Goal: Transaction & Acquisition: Book appointment/travel/reservation

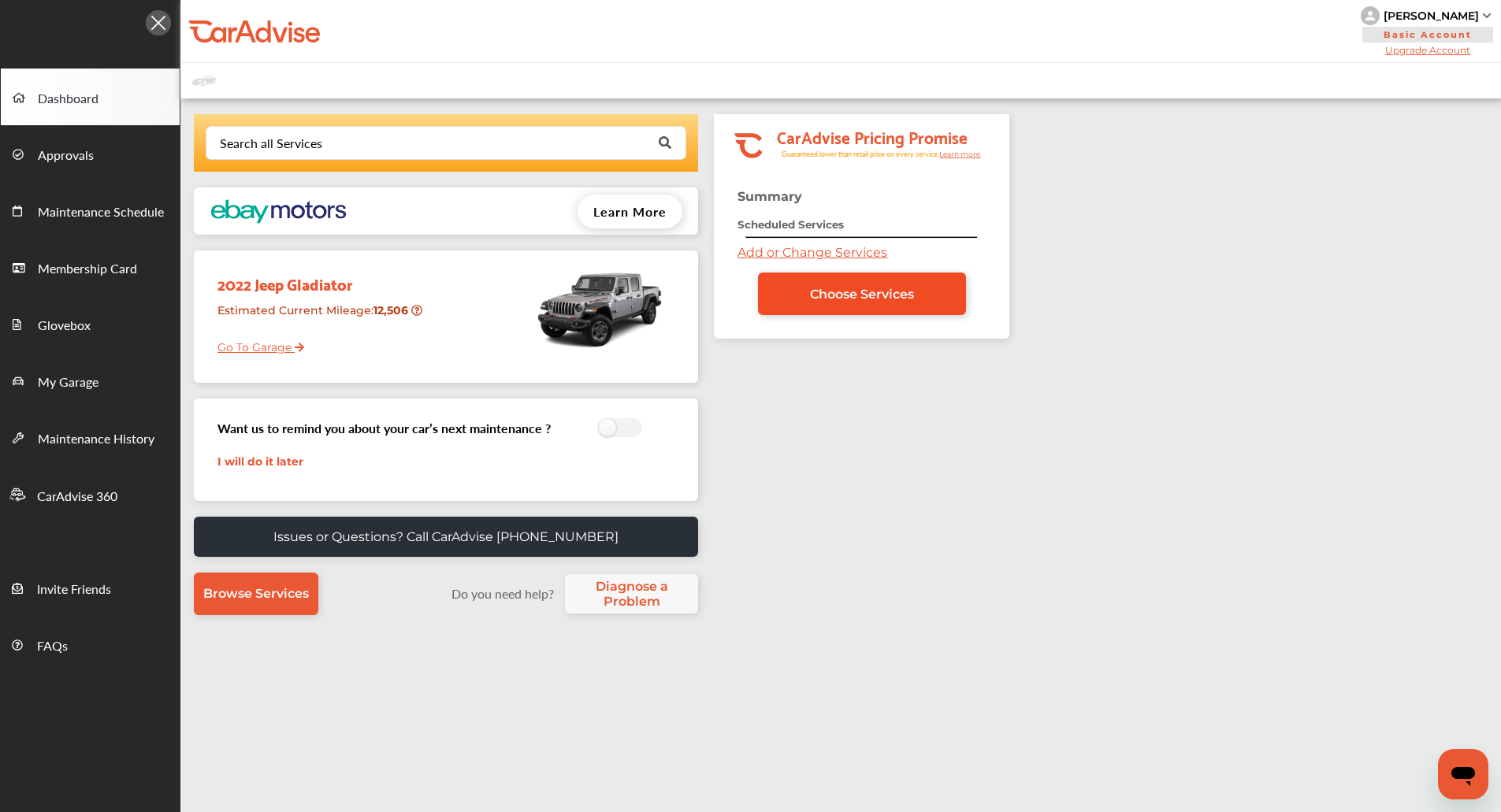
click at [845, 279] on link "Choose Services" at bounding box center [862, 294] width 208 height 43
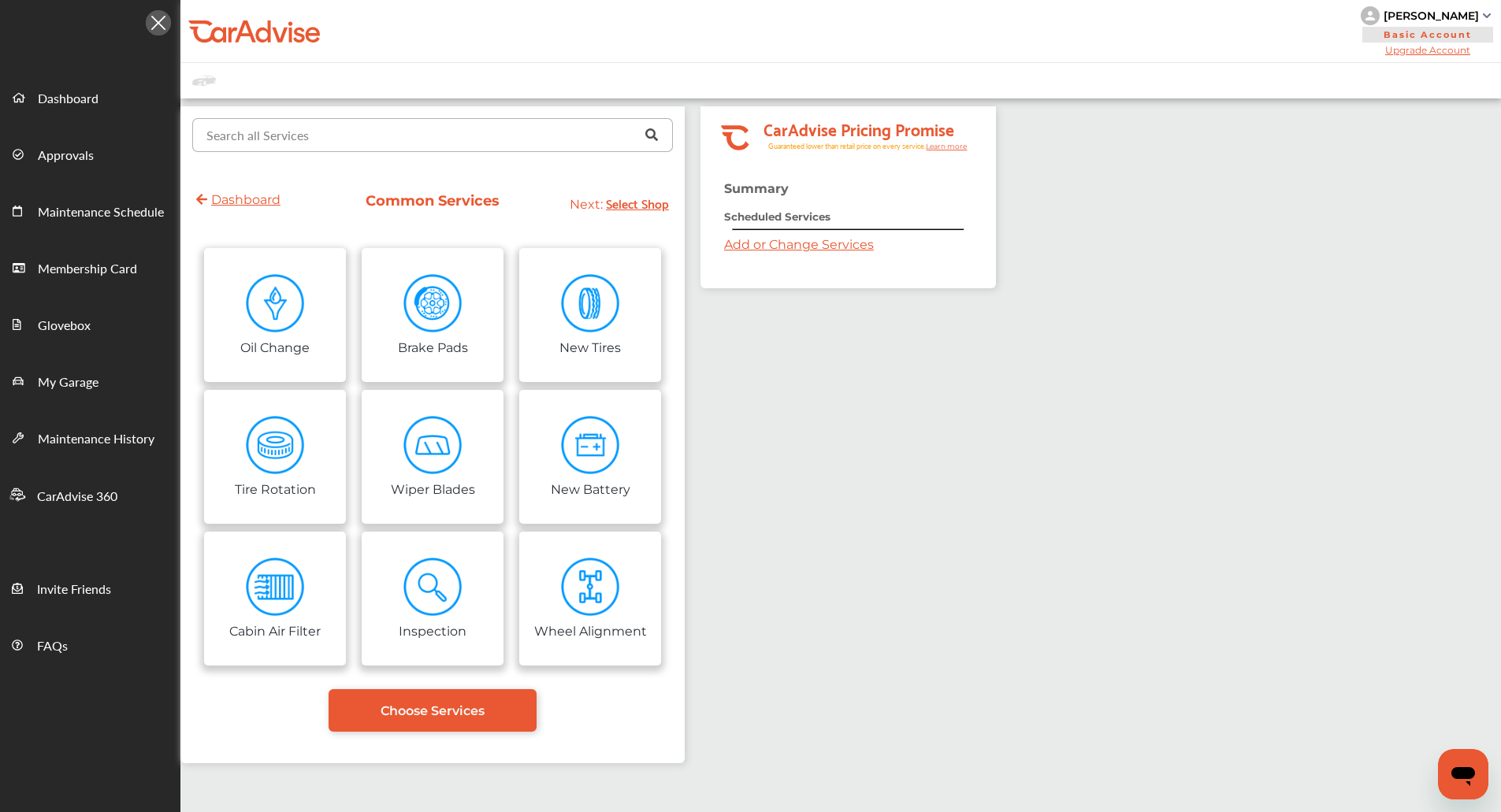
click at [391, 145] on input "text" at bounding box center [429, 134] width 471 height 31
type input "****"
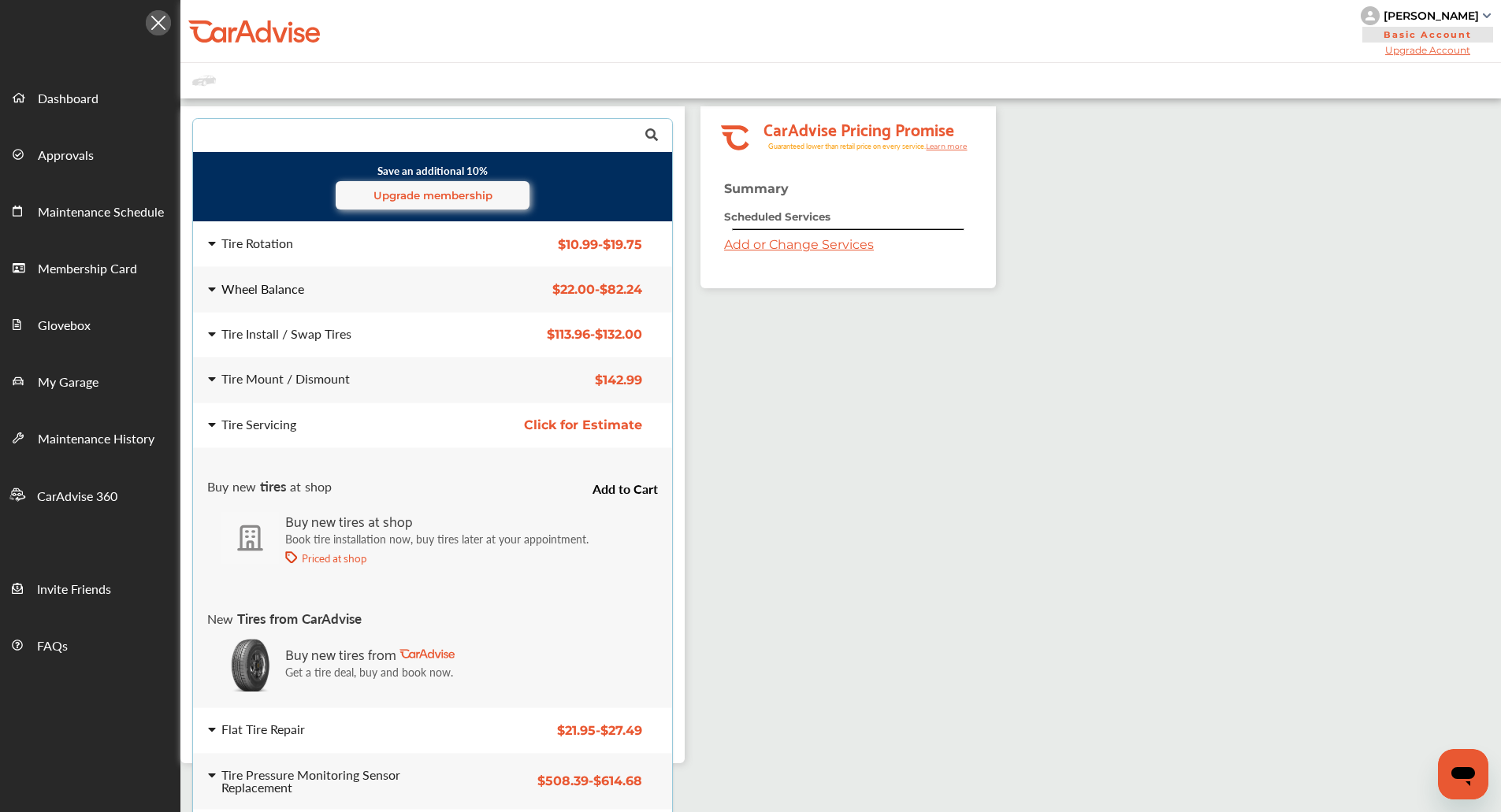
click at [304, 276] on div "Wheel Balance $22.00 - $82.24 Wheel Balance $22.00 - $82.24" at bounding box center [432, 290] width 504 height 44
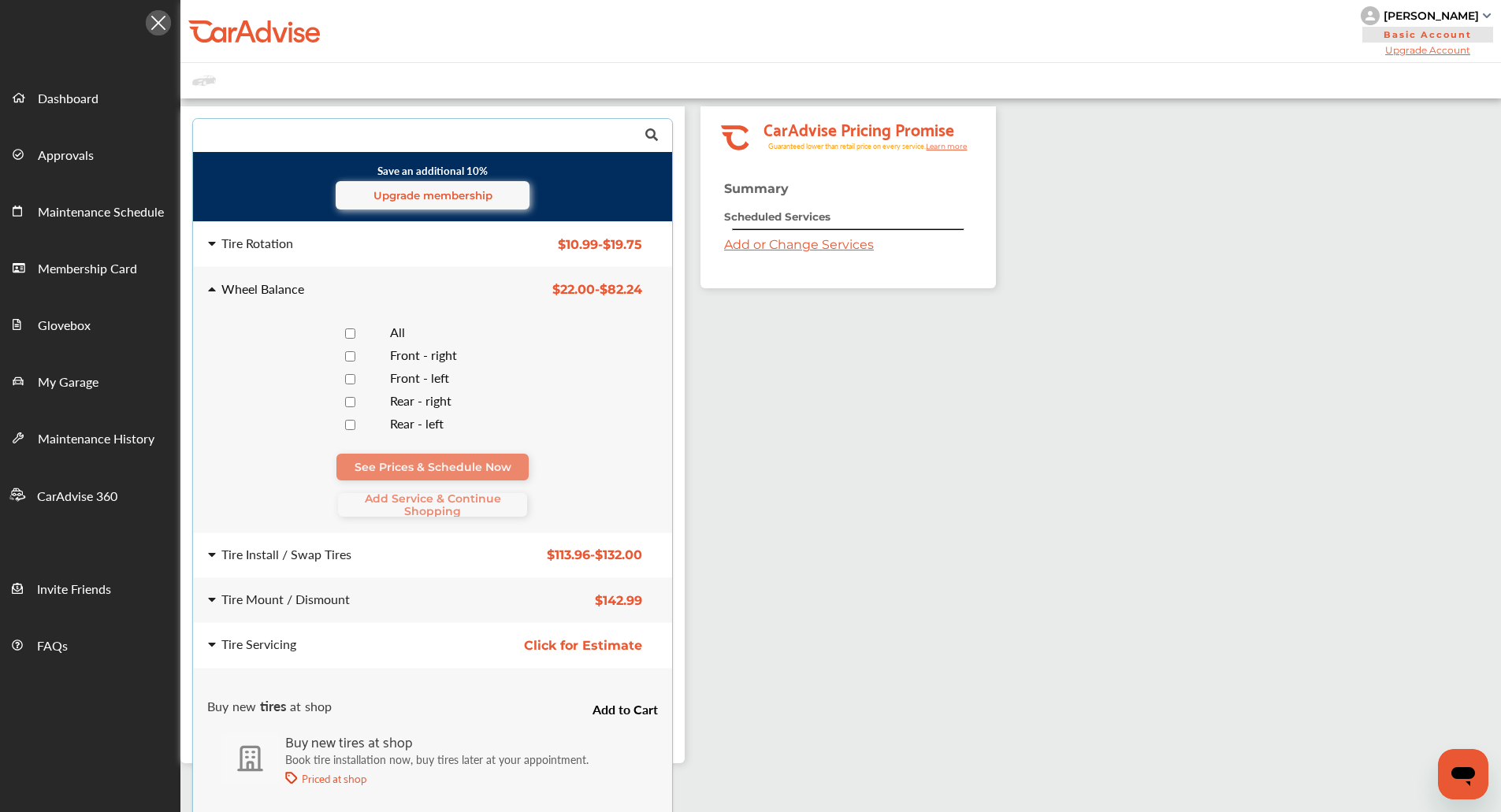
click at [371, 328] on div at bounding box center [350, 333] width 55 height 15
click at [396, 487] on div "See Prices & Schedule Now Add Service & Continue Shopping" at bounding box center [432, 485] width 449 height 63
click at [396, 491] on div "See Prices & Schedule Now Add Service & Continue Shopping" at bounding box center [432, 485] width 449 height 63
click at [394, 511] on span "Add Service & Continue Shopping" at bounding box center [432, 504] width 189 height 25
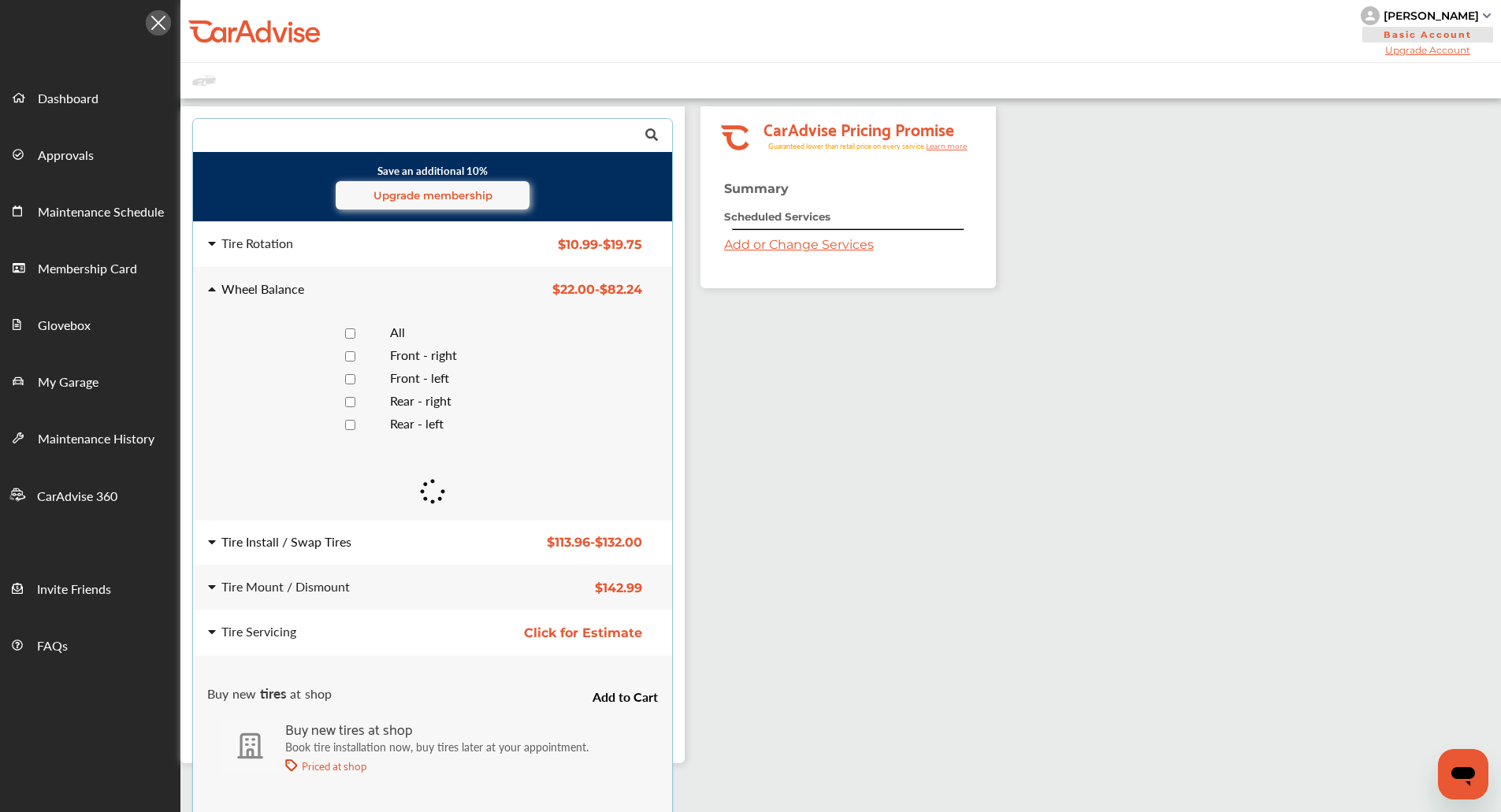
click at [386, 536] on div "Tire Install / Swap Tires" at bounding box center [334, 542] width 252 height 13
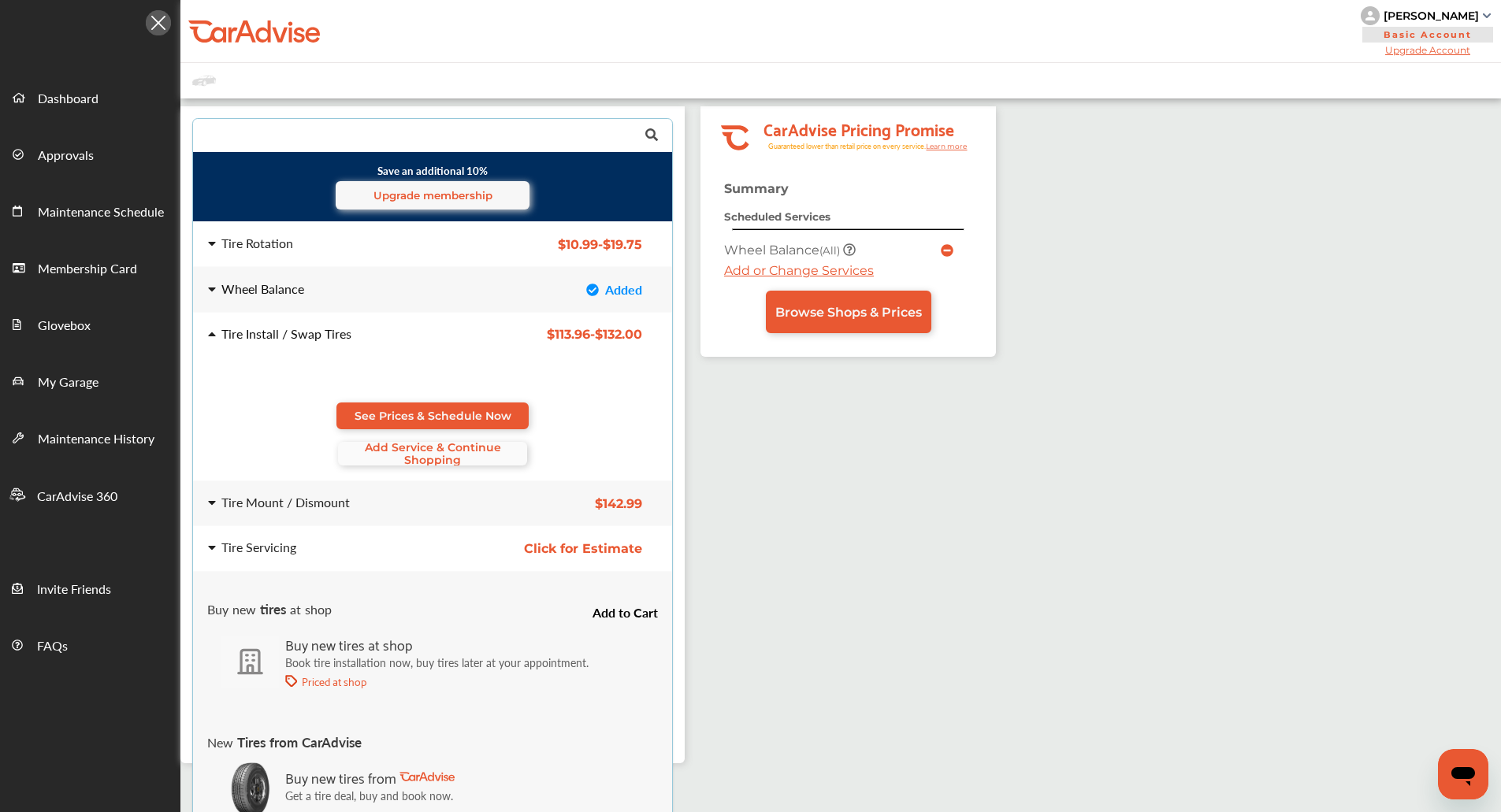
click at [427, 446] on span "Add Service & Continue Shopping" at bounding box center [432, 453] width 189 height 25
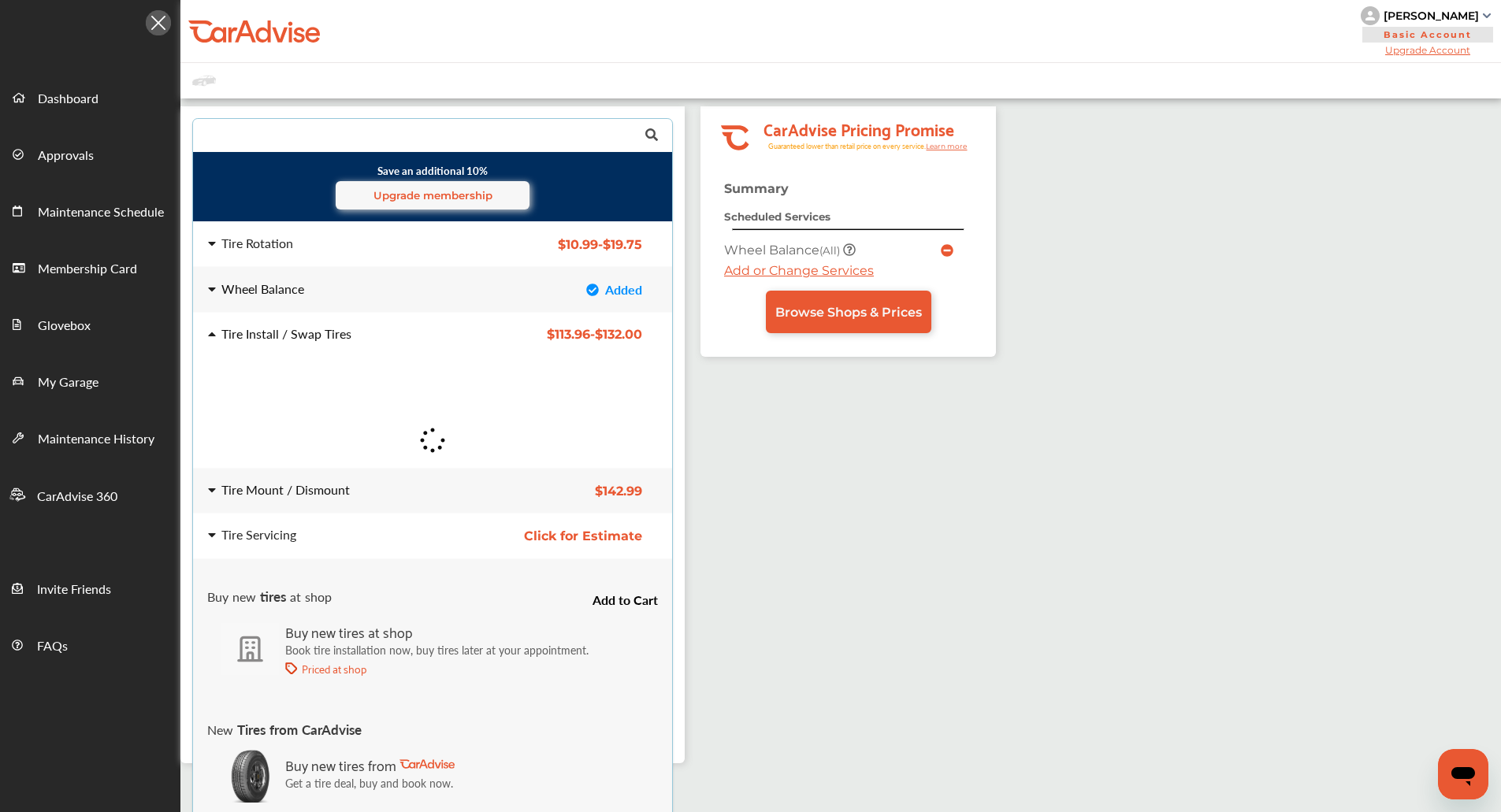
click at [392, 498] on div "Tire Mount / Dismount" at bounding box center [334, 490] width 277 height 15
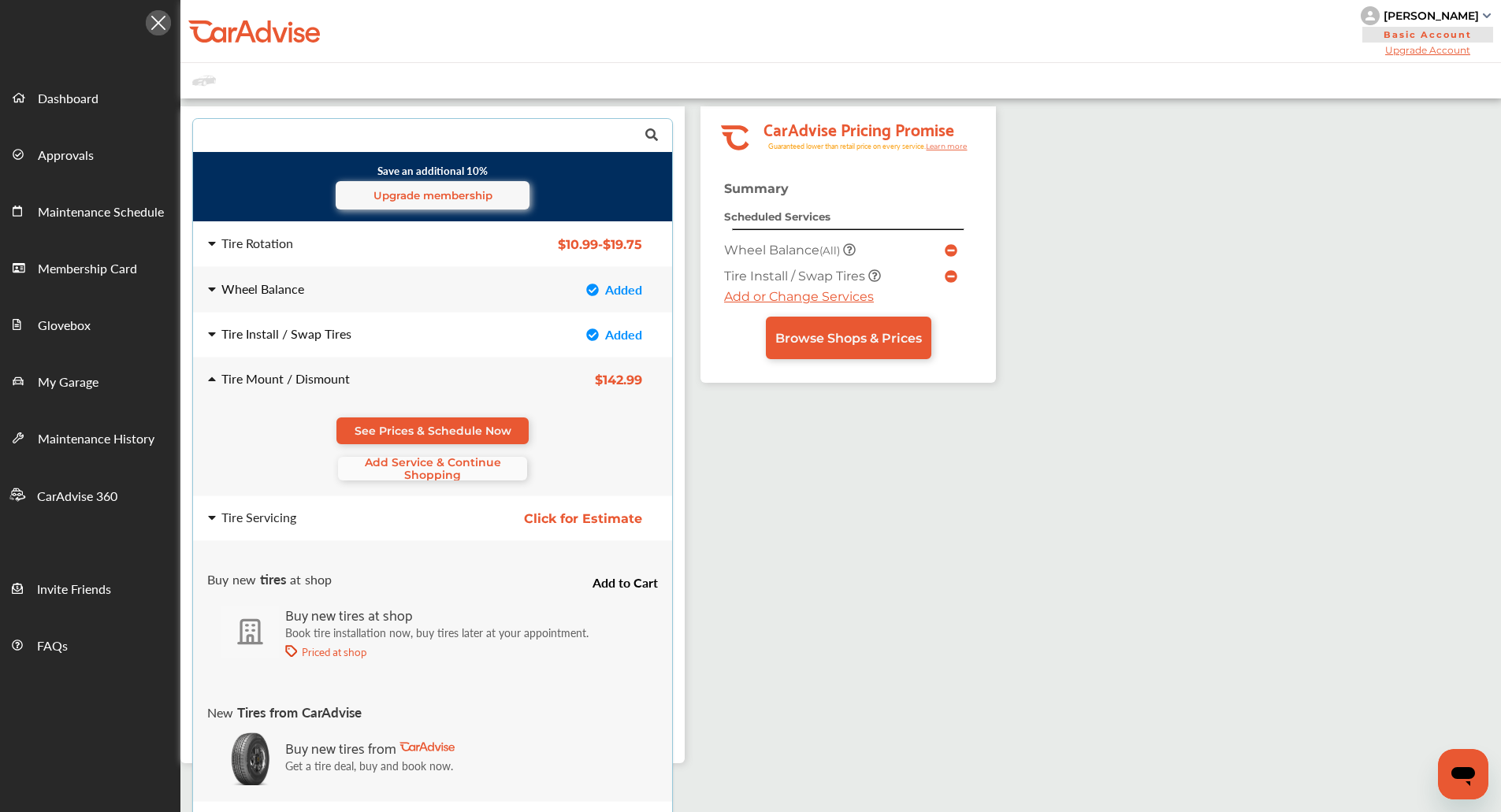
click at [408, 466] on span "Add Service & Continue Shopping" at bounding box center [432, 468] width 189 height 25
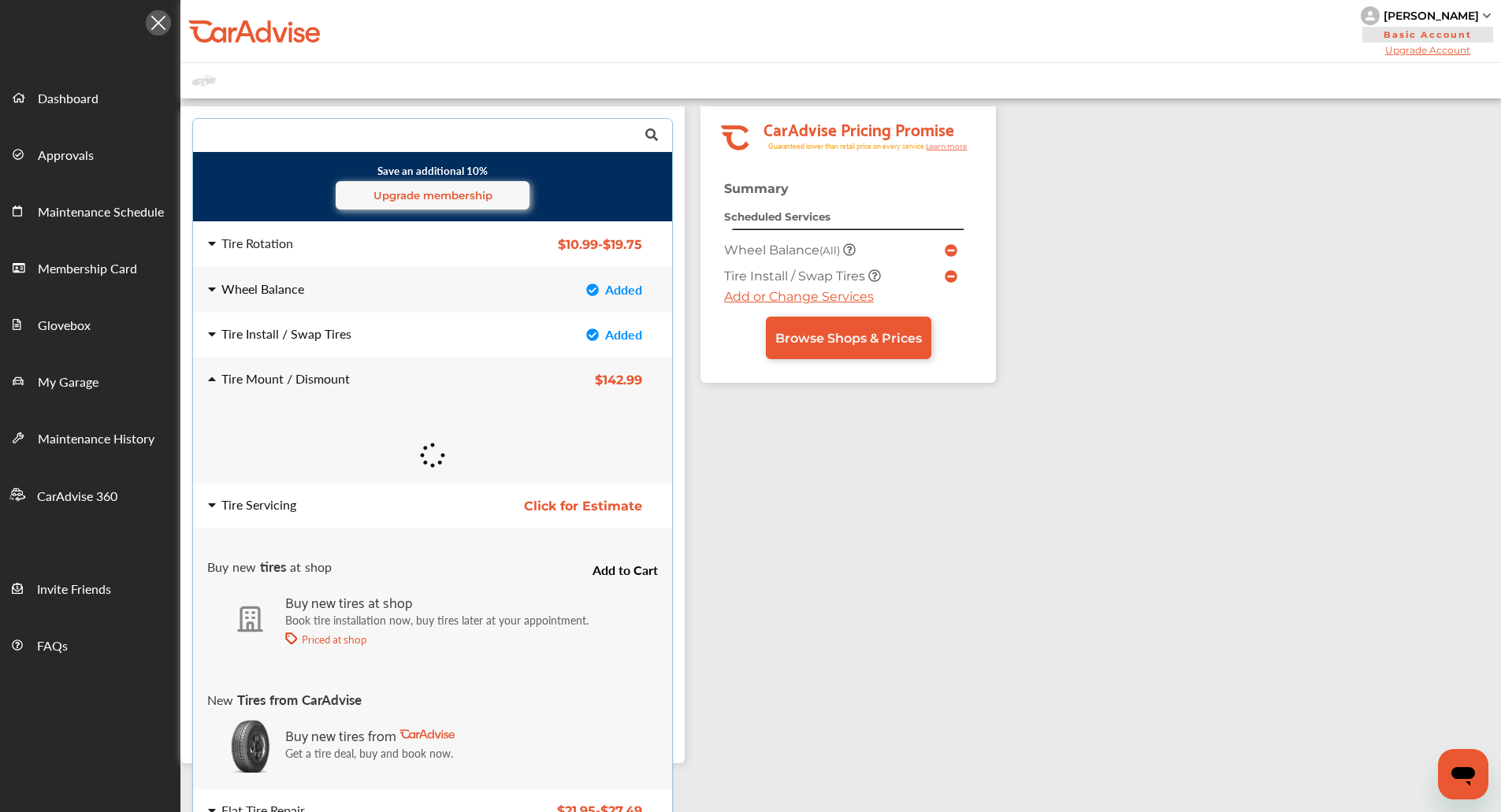
click at [397, 500] on div "Tire Servicing" at bounding box center [334, 505] width 252 height 13
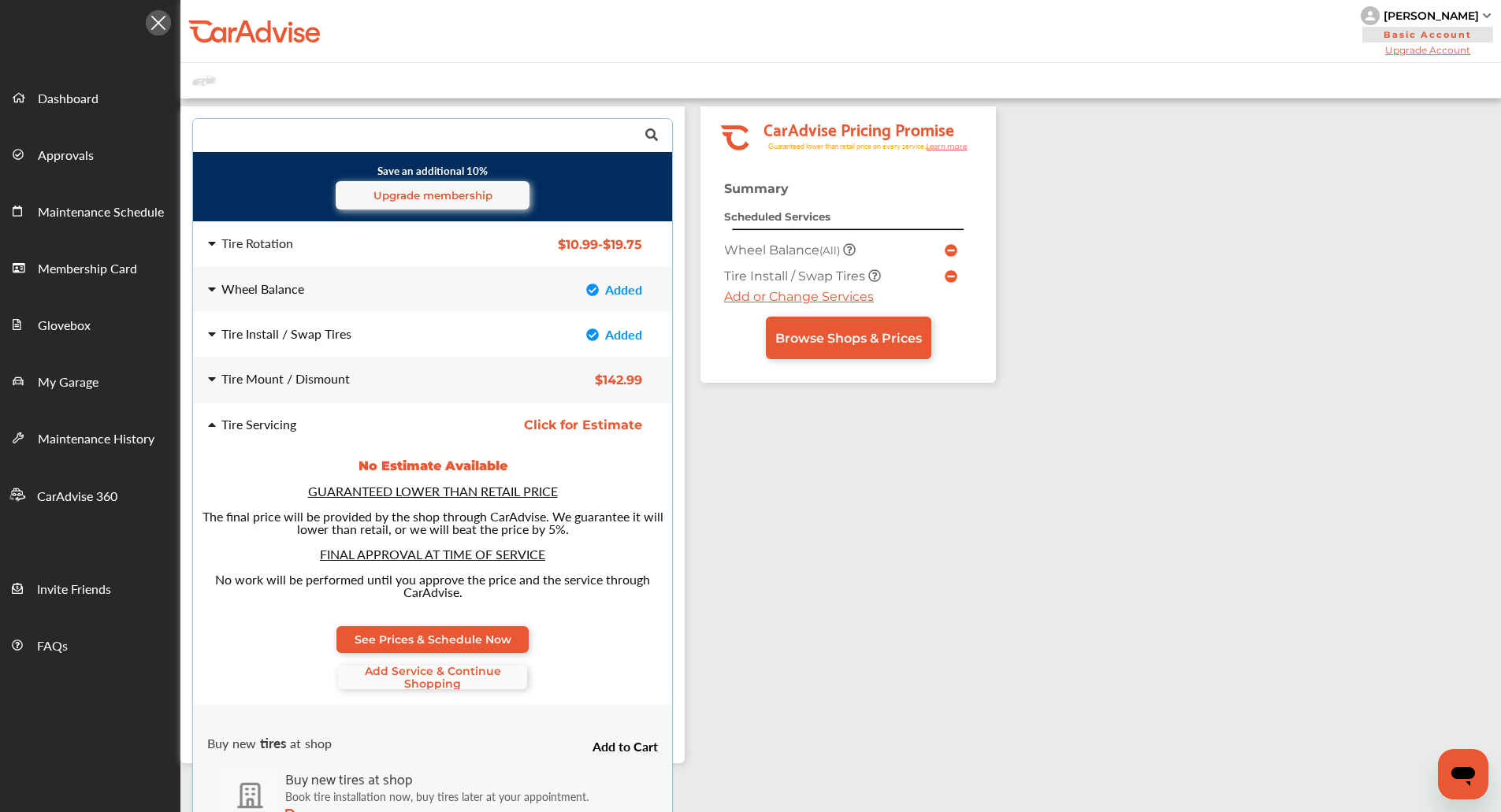
click at [418, 677] on span "Add Service & Continue Shopping" at bounding box center [432, 677] width 189 height 25
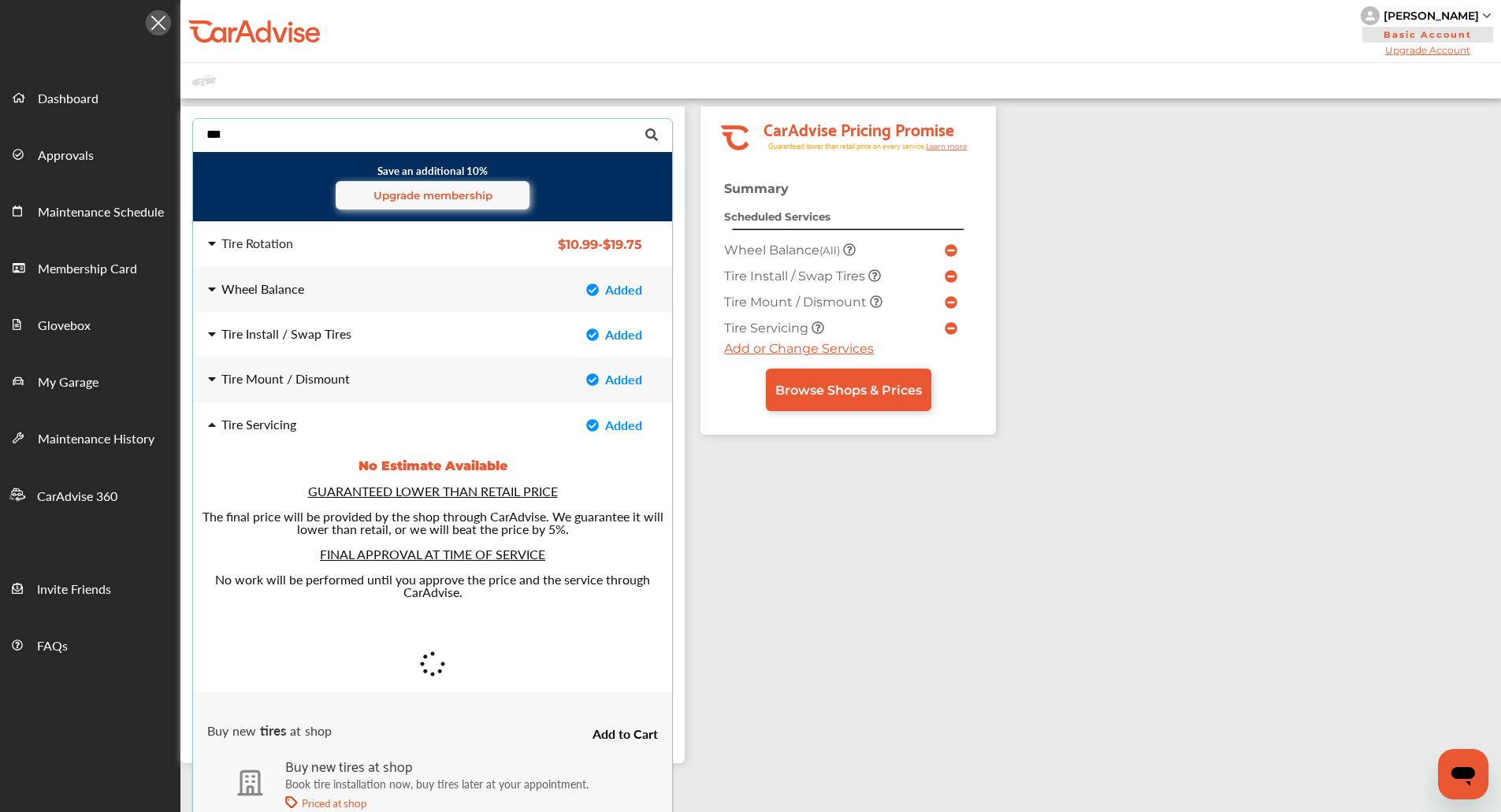
type input "****"
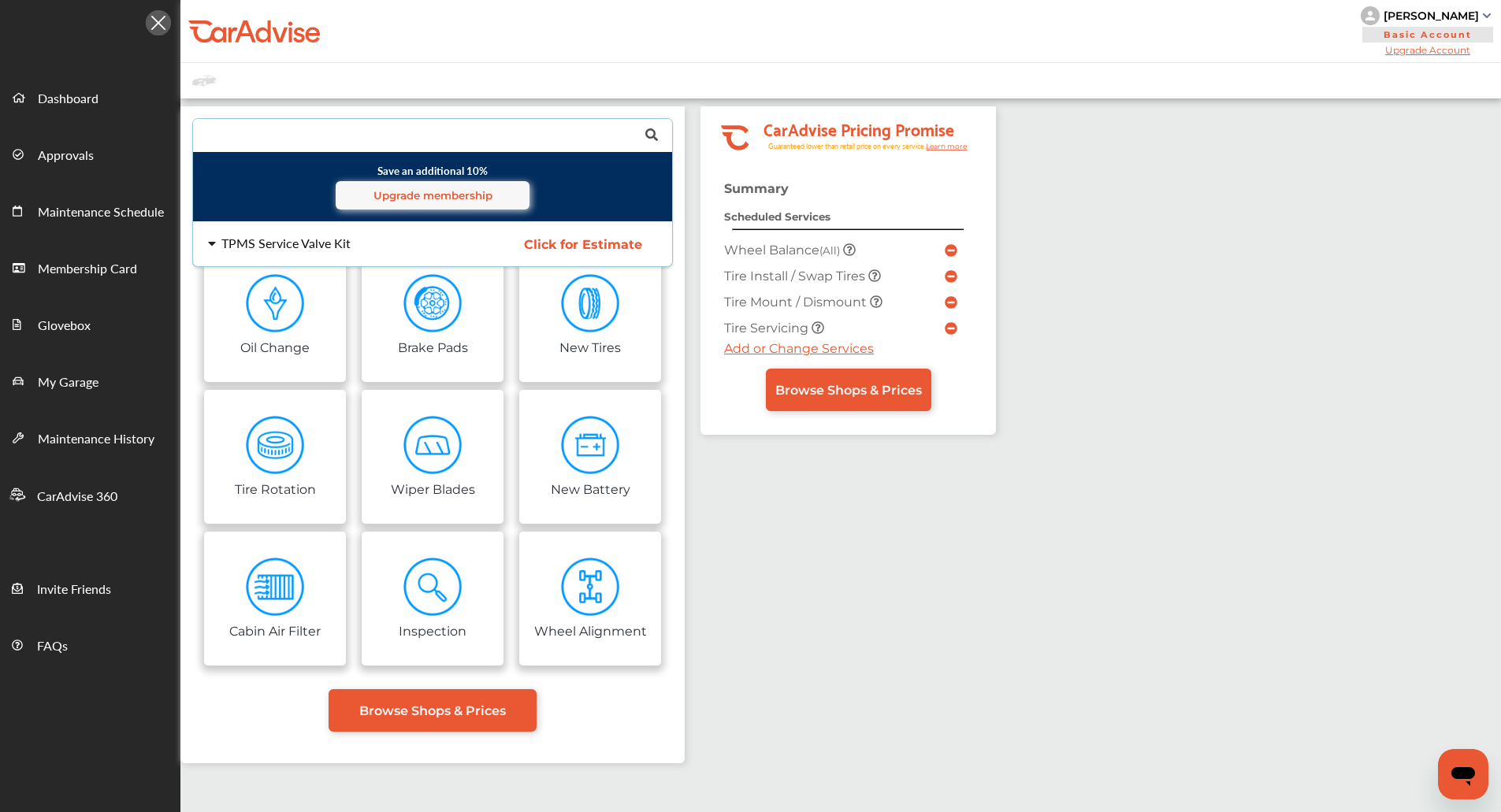
click at [332, 252] on div "TPMS Service Valve Kit Click for Estimate TPMS Service Valve Kit Click for Esti…" at bounding box center [432, 245] width 504 height 44
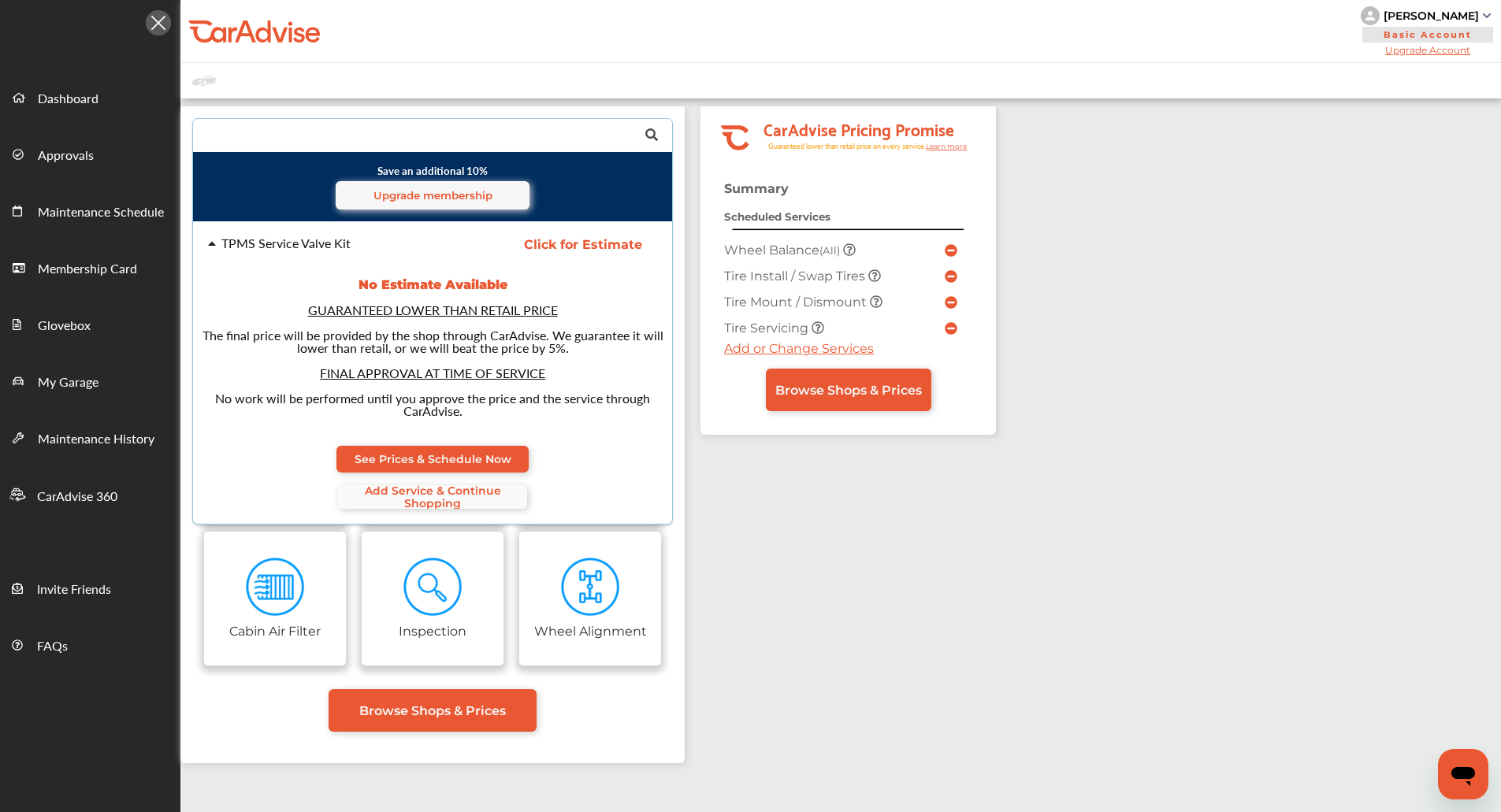
click at [410, 492] on span "Add Service & Continue Shopping" at bounding box center [432, 496] width 189 height 25
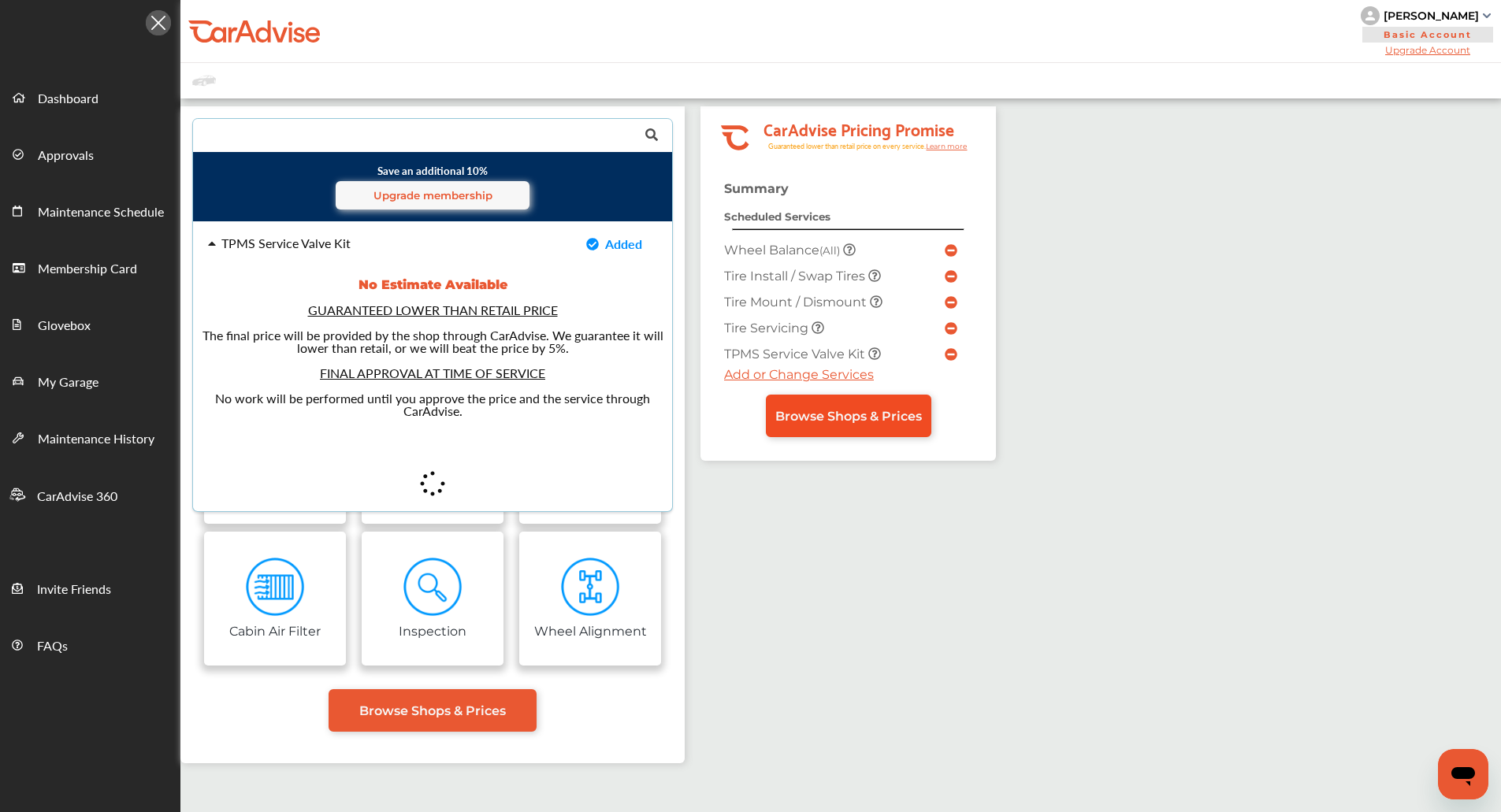
click at [806, 412] on span "Browse Shops & Prices" at bounding box center [848, 416] width 146 height 15
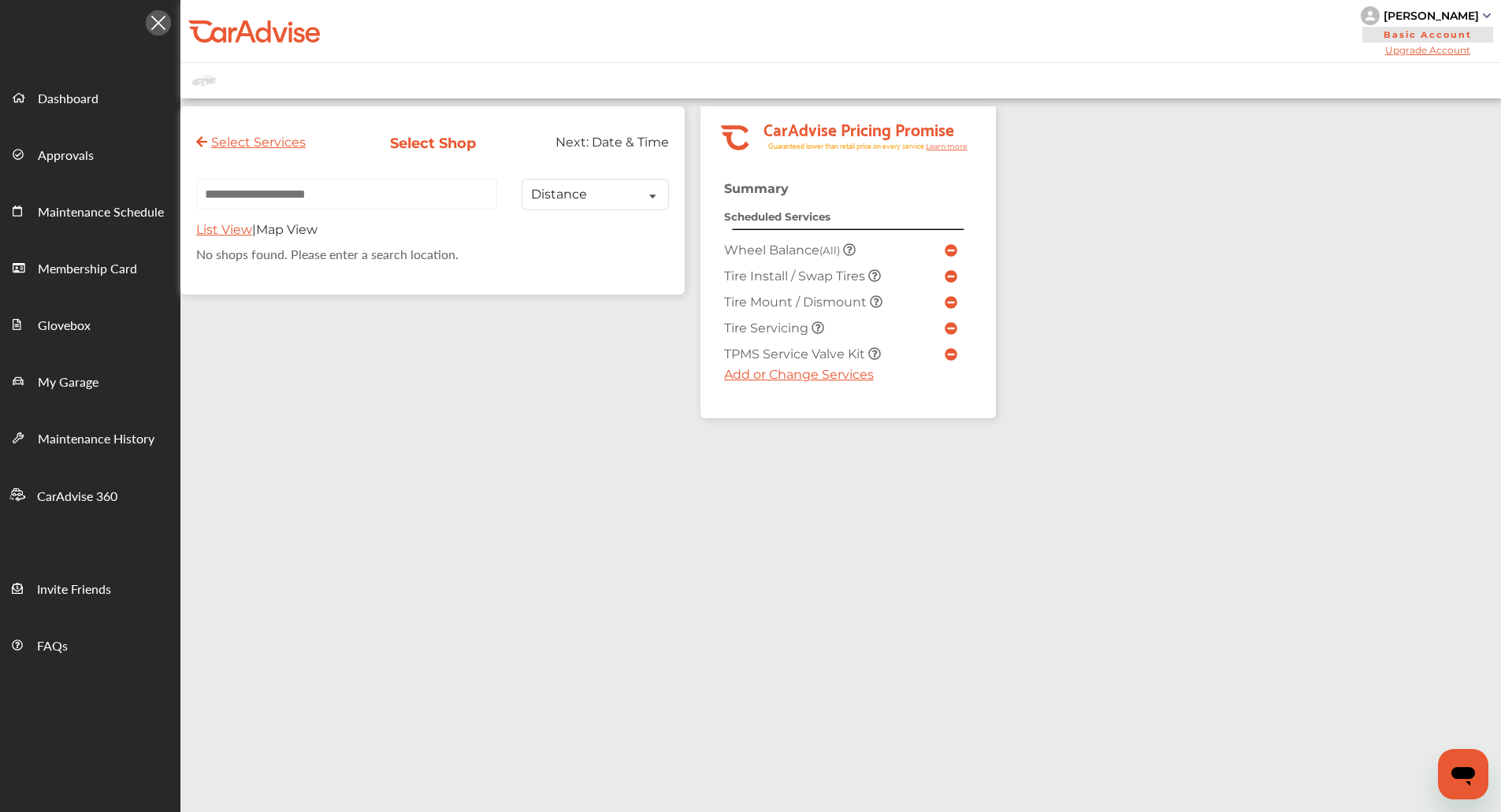
click at [374, 207] on input "text" at bounding box center [347, 194] width 301 height 31
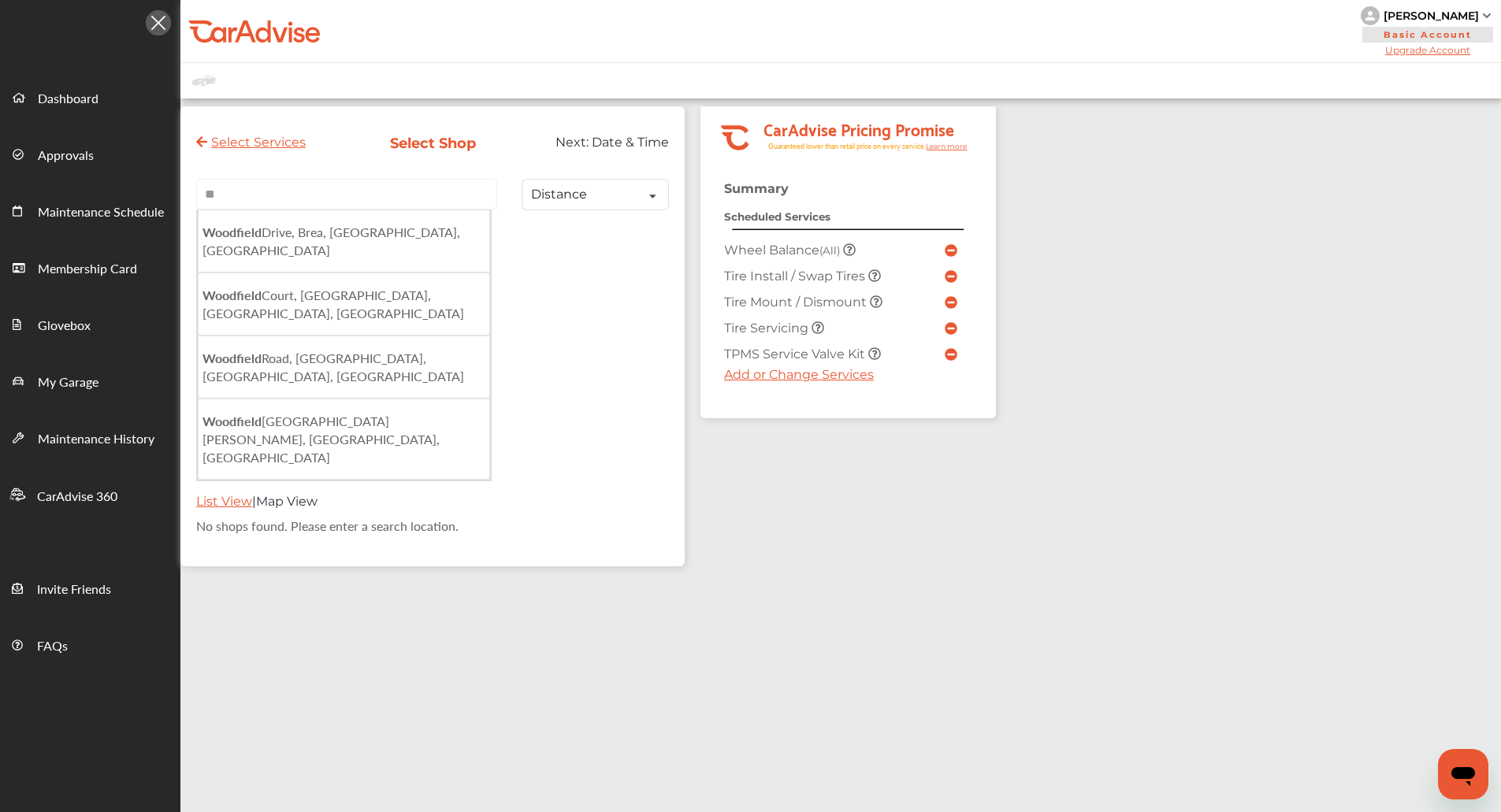
type input "*"
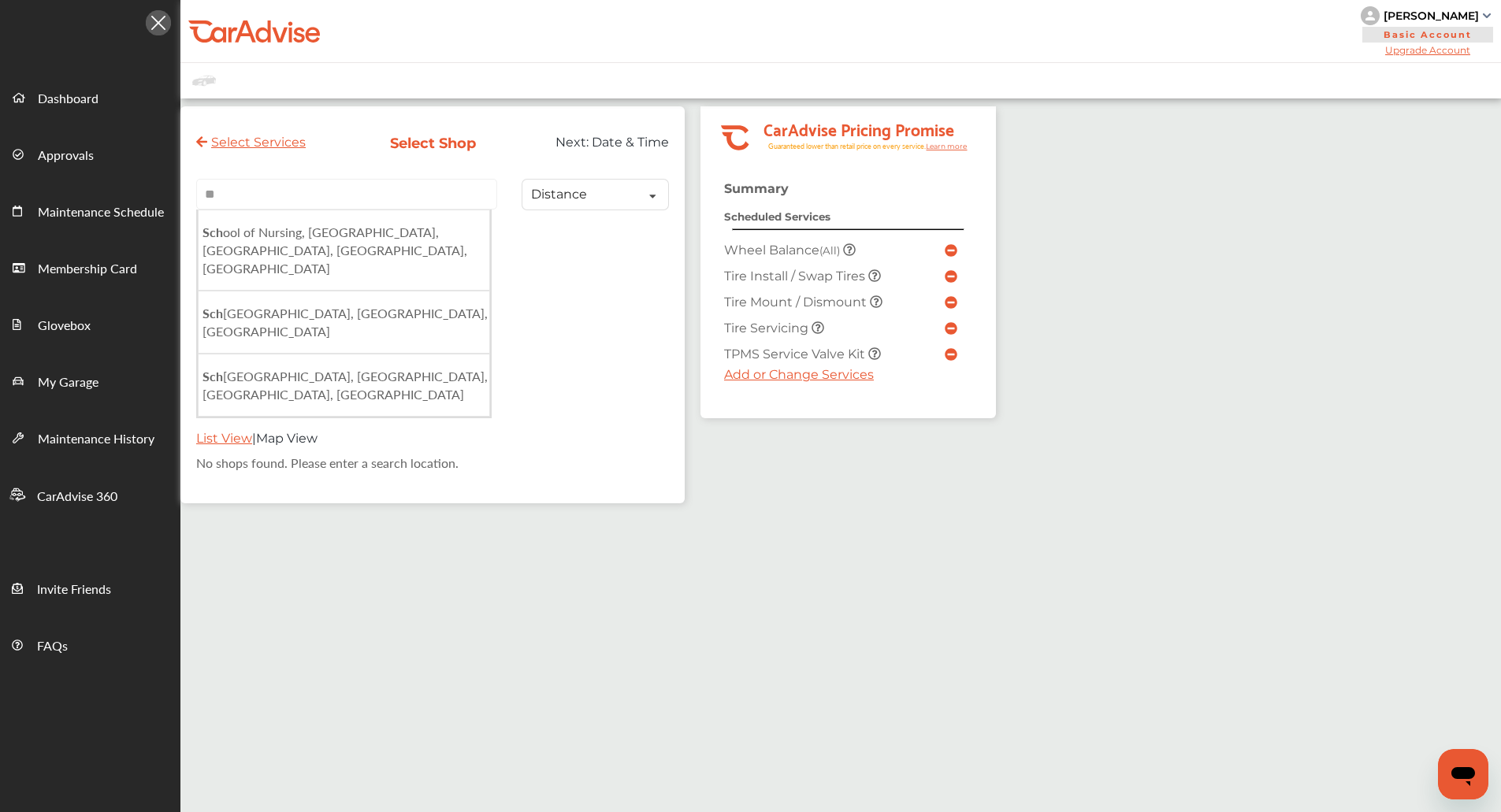
type input "*"
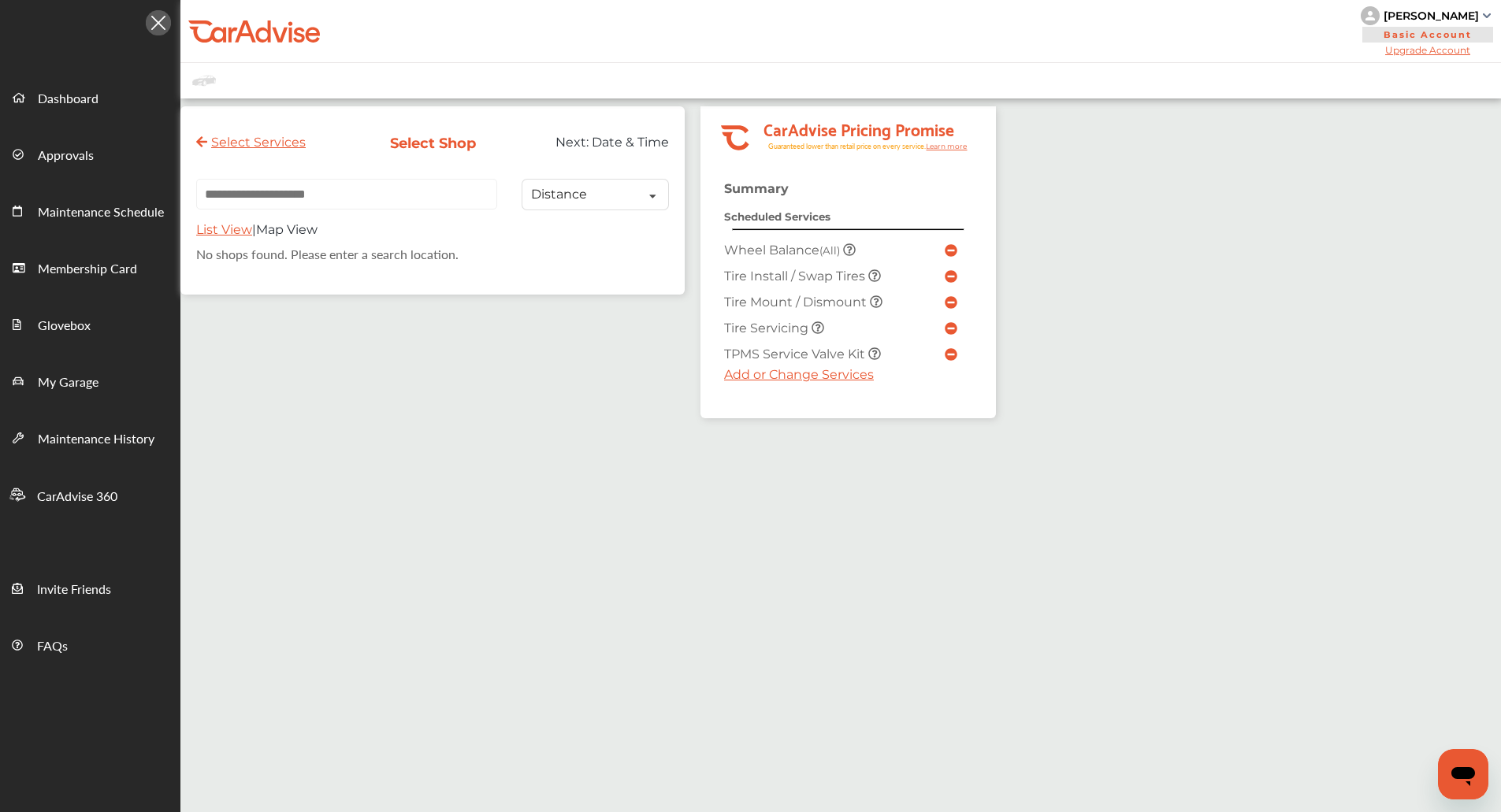
paste input "*****"
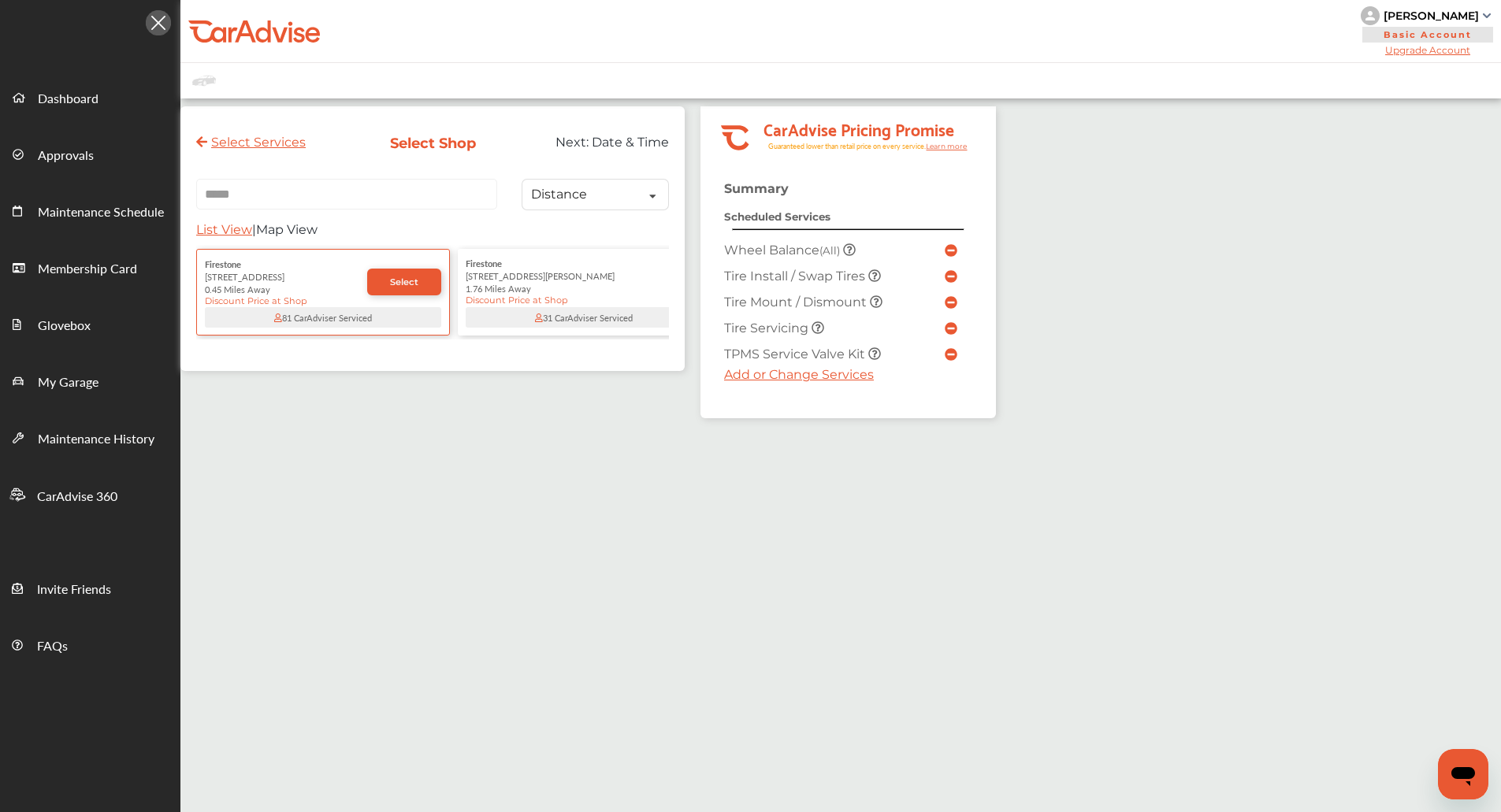
type input "*****"
click at [392, 287] on span "Select" at bounding box center [404, 282] width 28 height 11
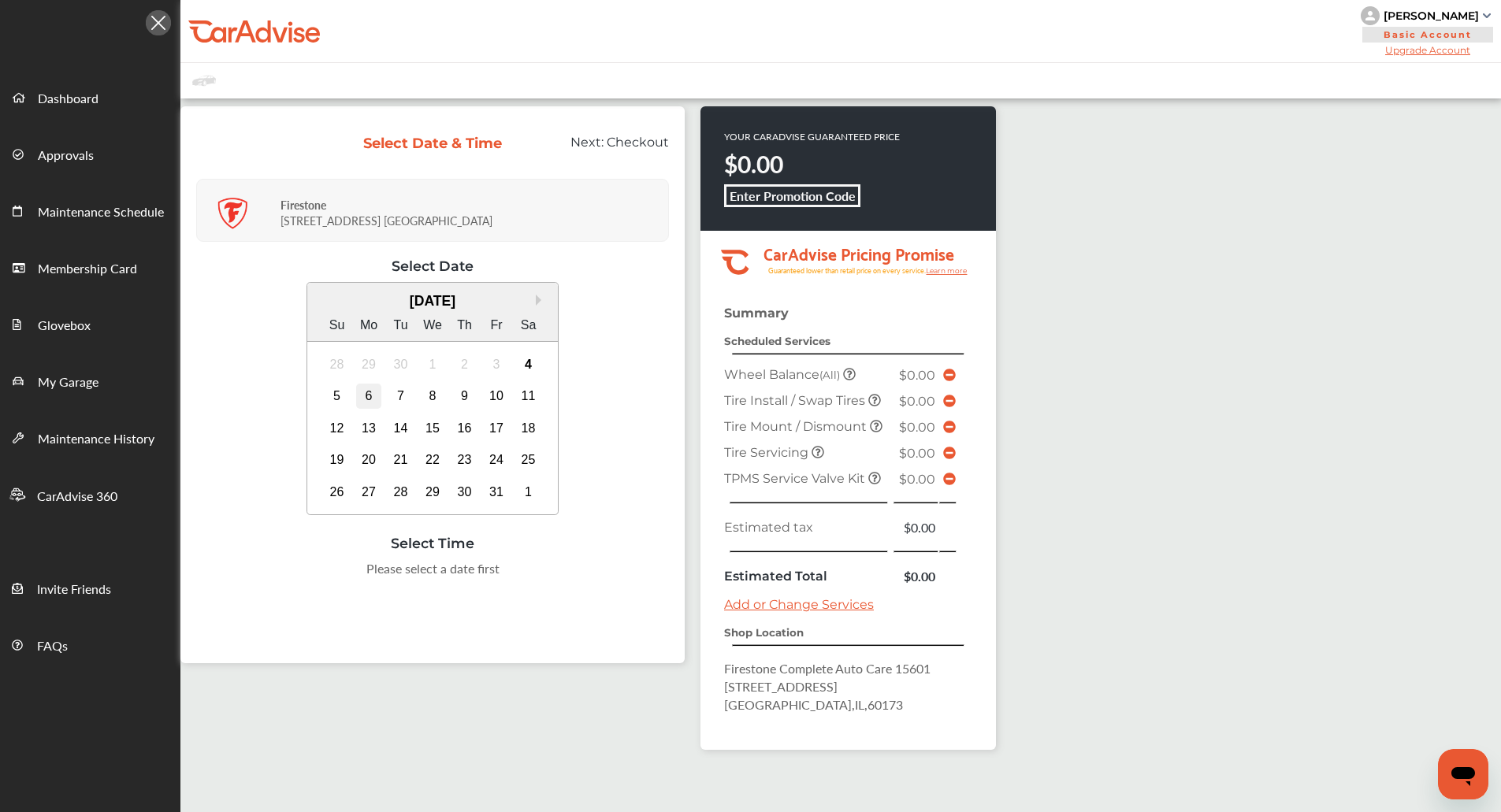
click at [368, 390] on div "6" at bounding box center [368, 395] width 25 height 25
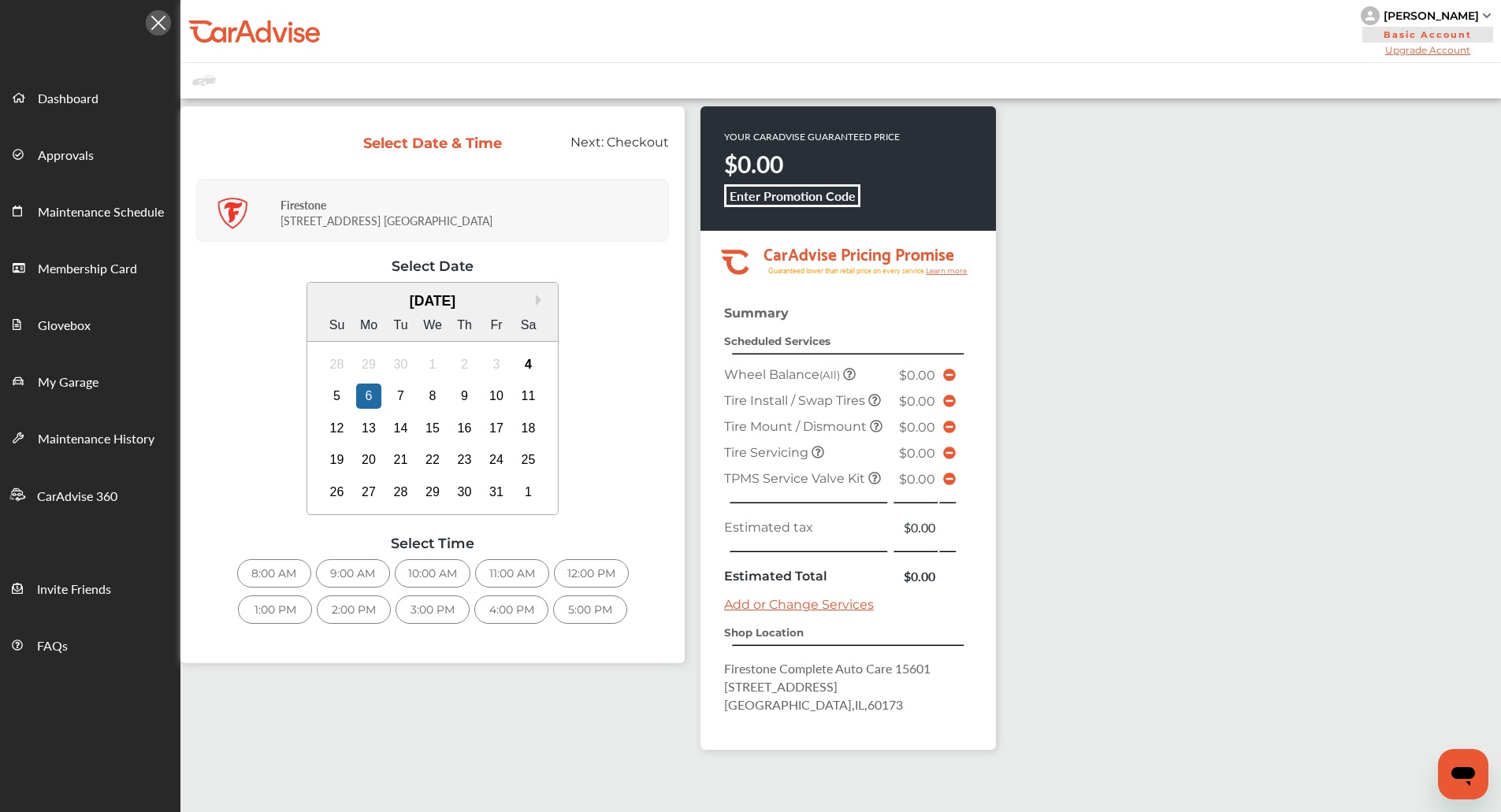
click at [574, 565] on div "12:00 PM" at bounding box center [590, 573] width 74 height 28
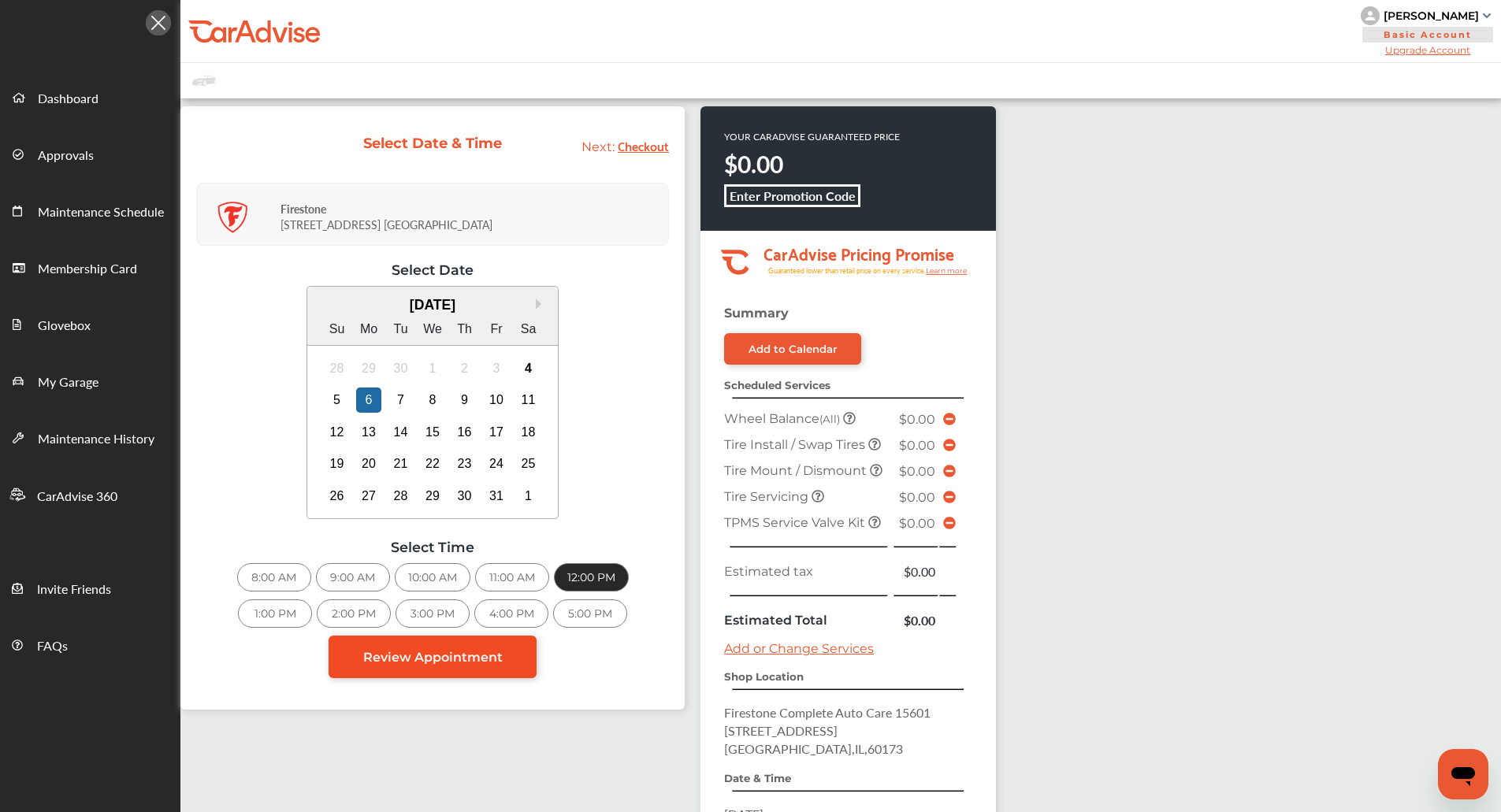
click at [494, 661] on span "Review Appointment" at bounding box center [432, 656] width 139 height 15
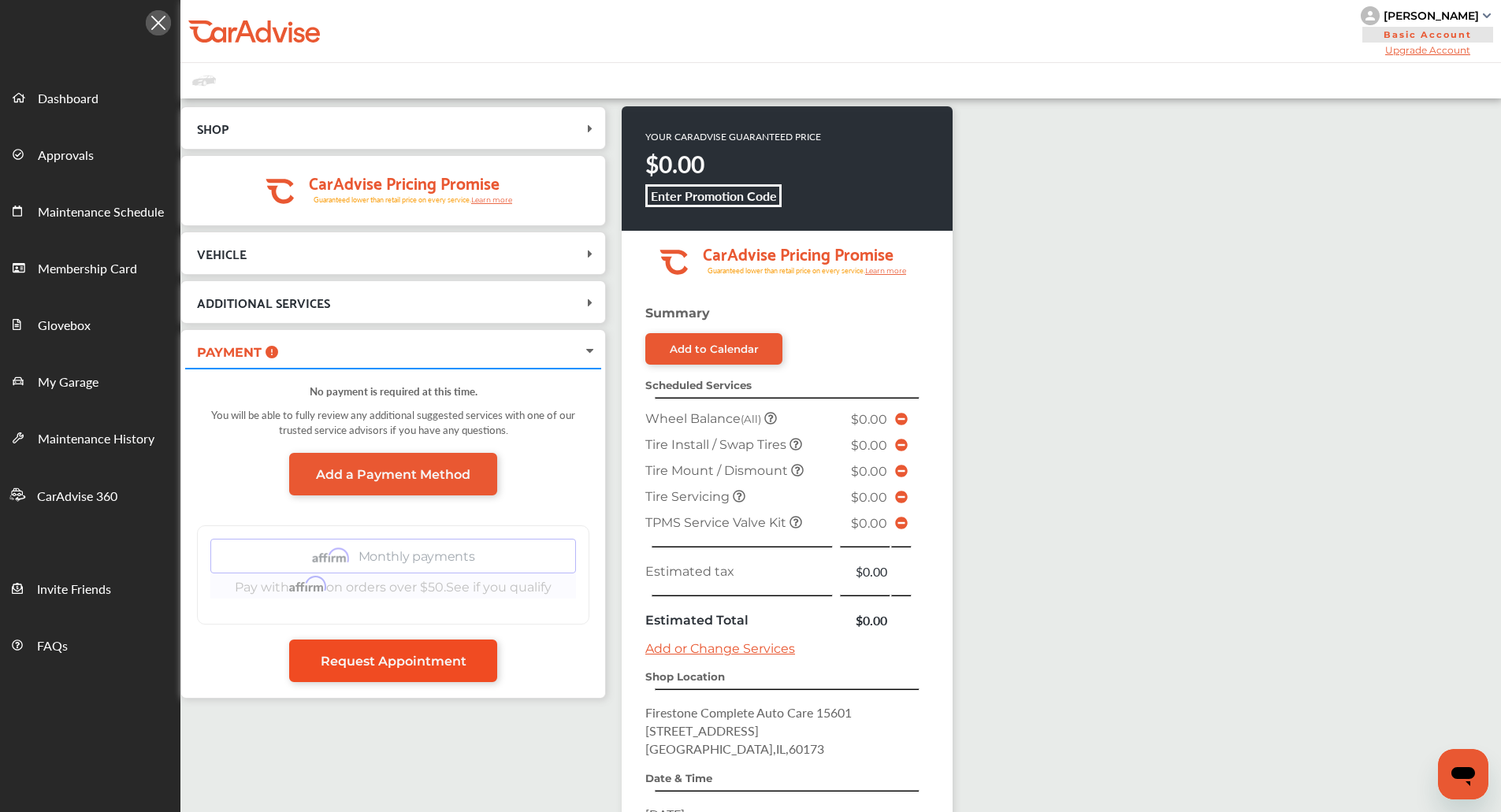
click at [463, 657] on span "Request Appointment" at bounding box center [394, 661] width 145 height 15
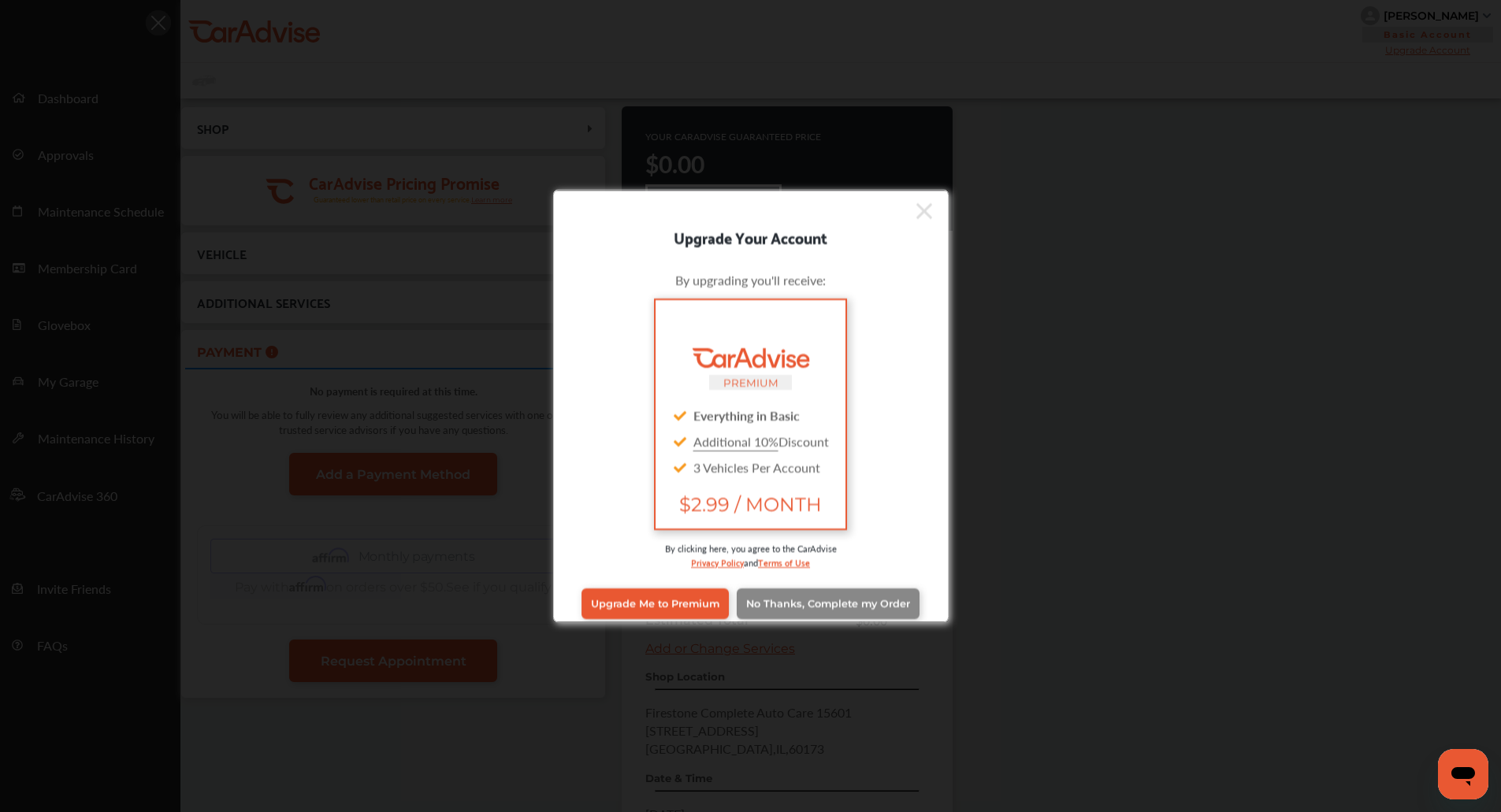
click at [788, 606] on span "No Thanks, Complete my Order" at bounding box center [828, 604] width 163 height 12
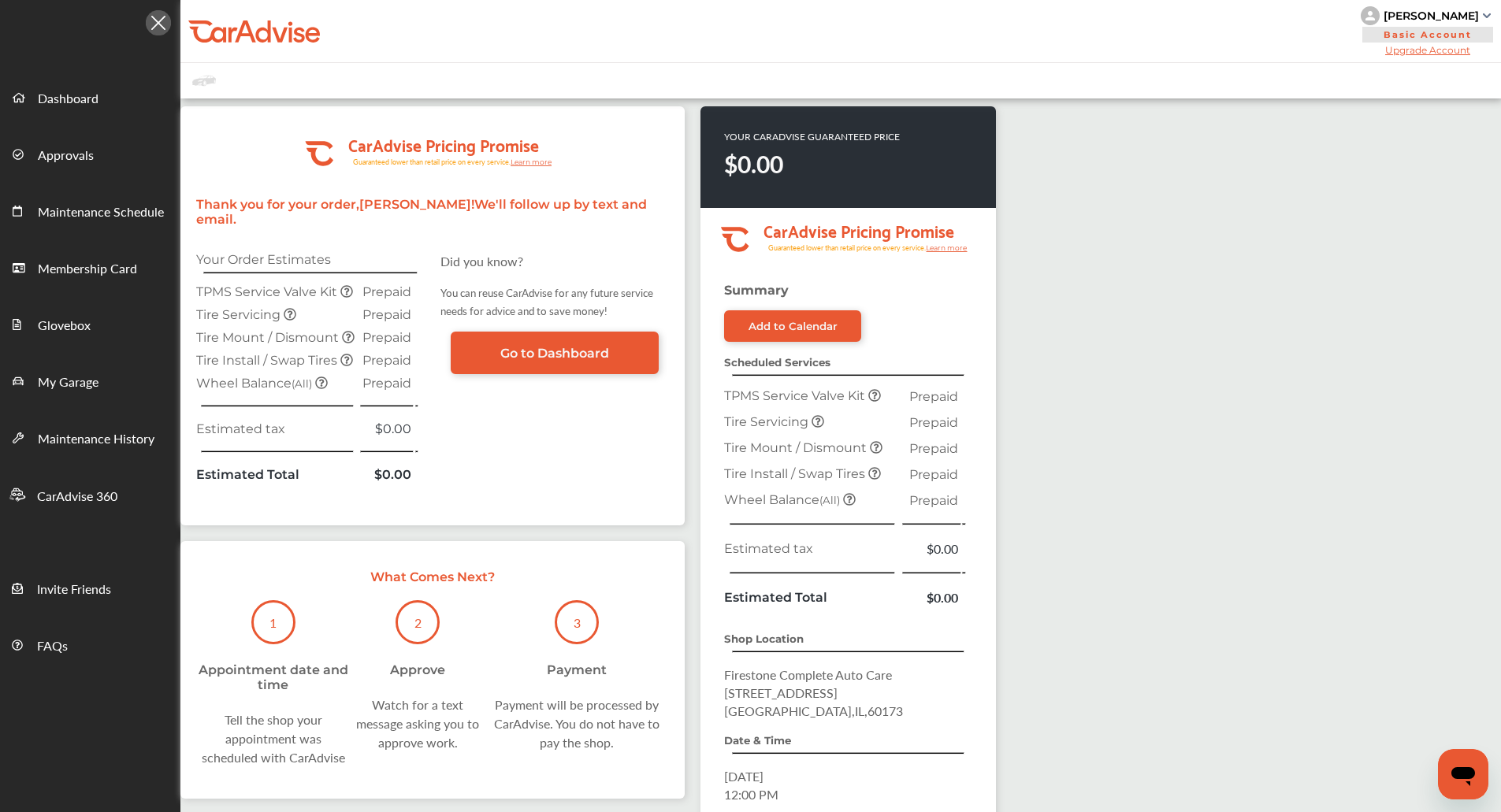
scroll to position [212, 0]
